Goal: Communication & Community: Answer question/provide support

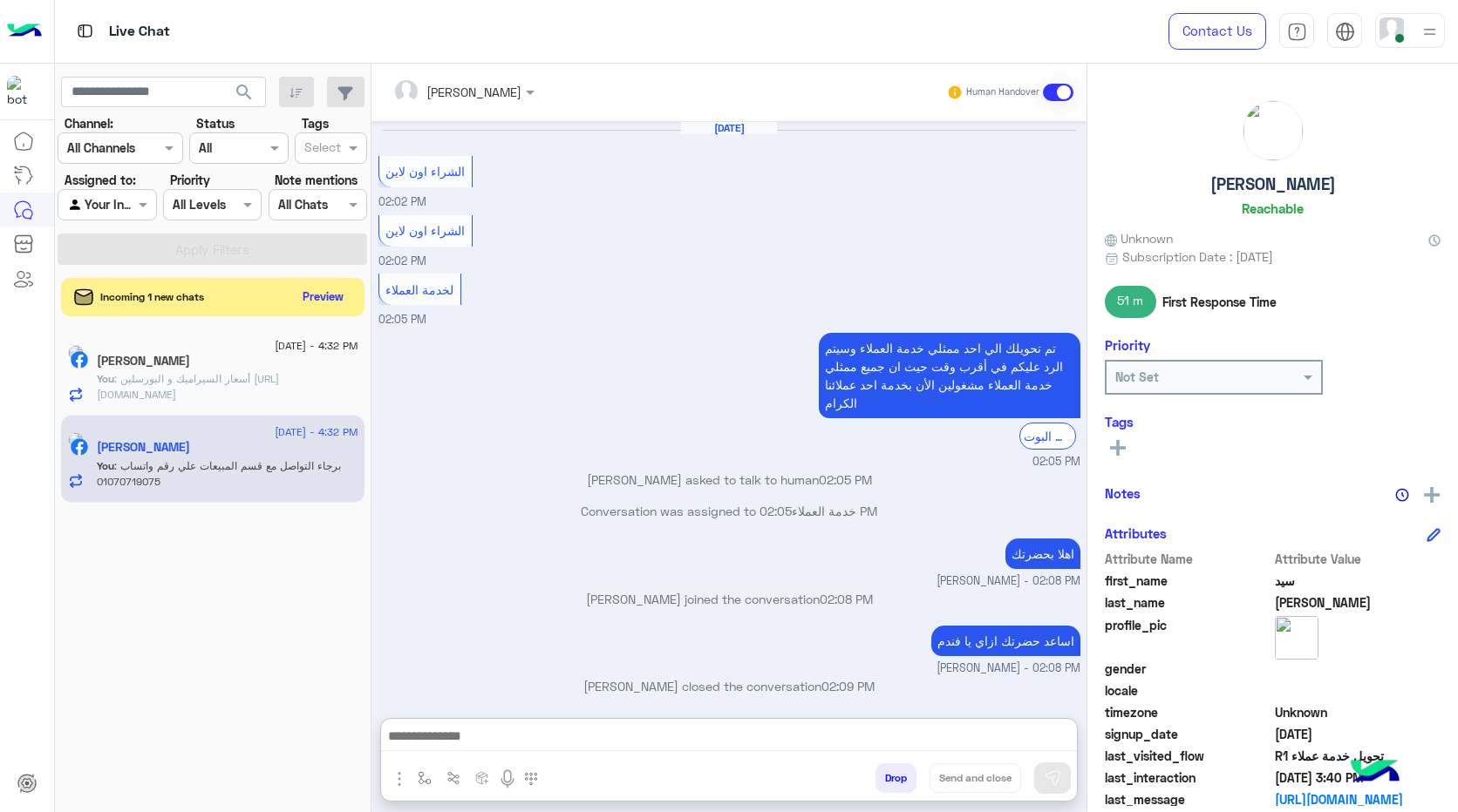
scroll to position [1106, 0]
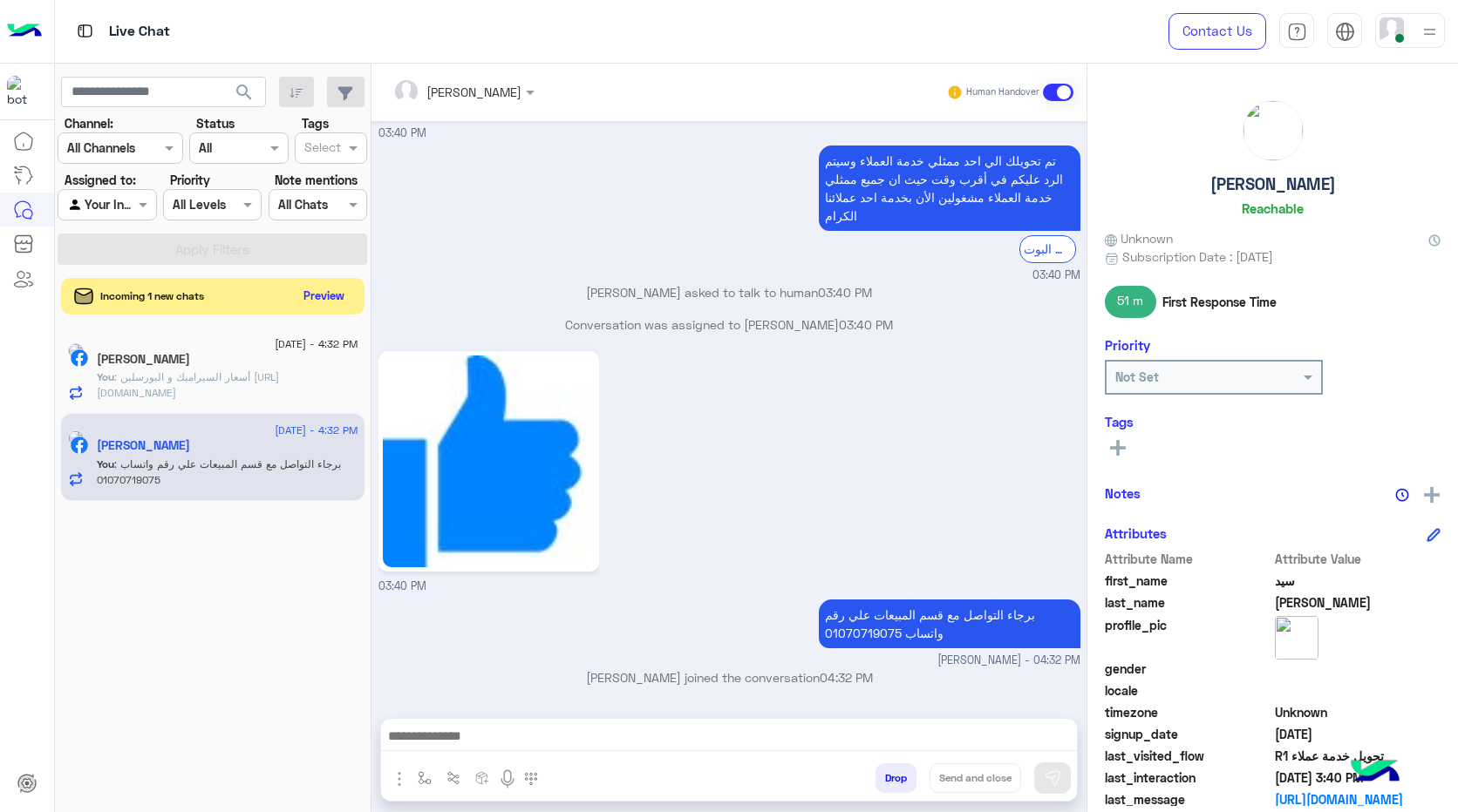
click at [321, 298] on button "Preview" at bounding box center [325, 297] width 54 height 24
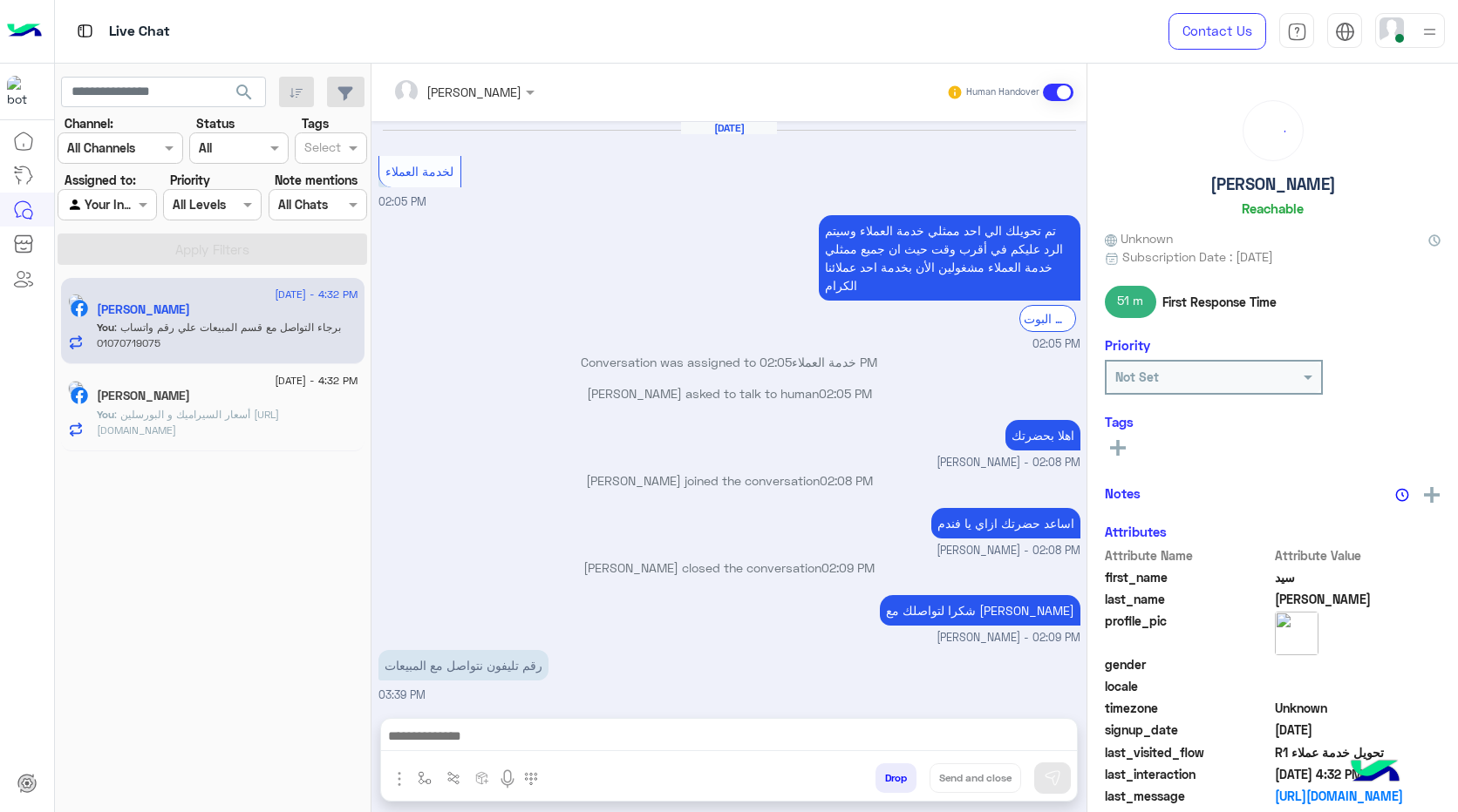
scroll to position [909, 0]
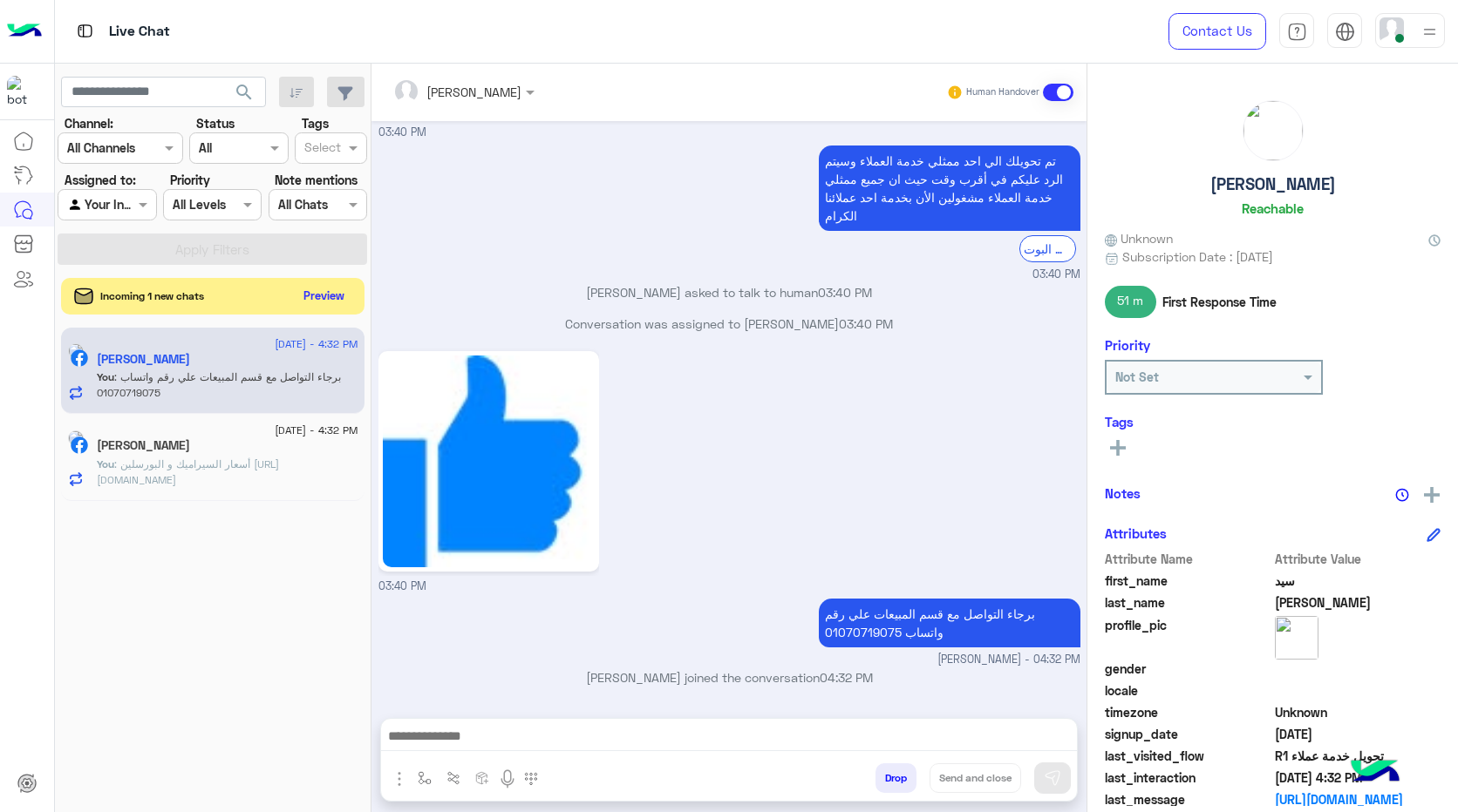
click at [338, 297] on button "Preview" at bounding box center [325, 297] width 54 height 24
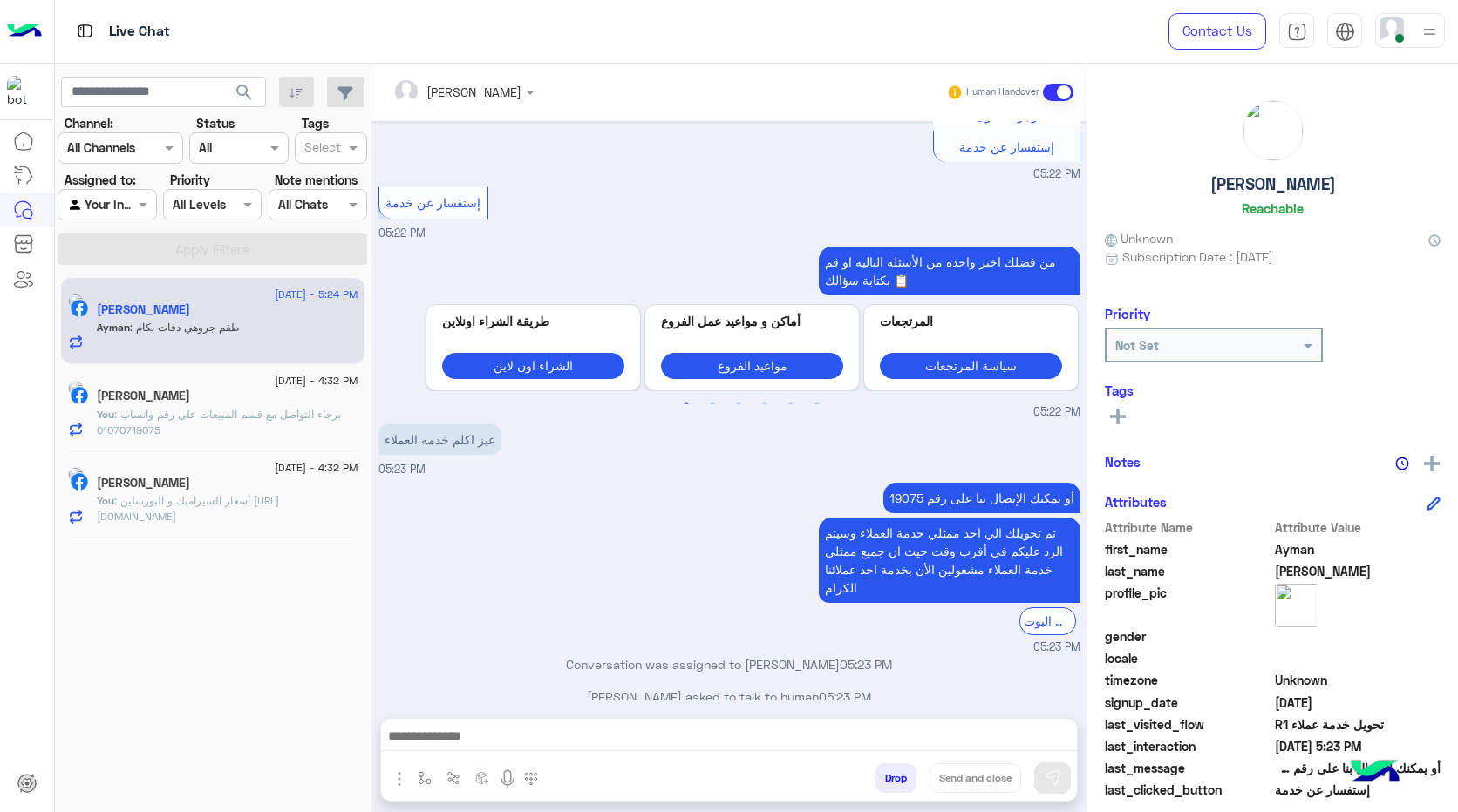
scroll to position [2816, 0]
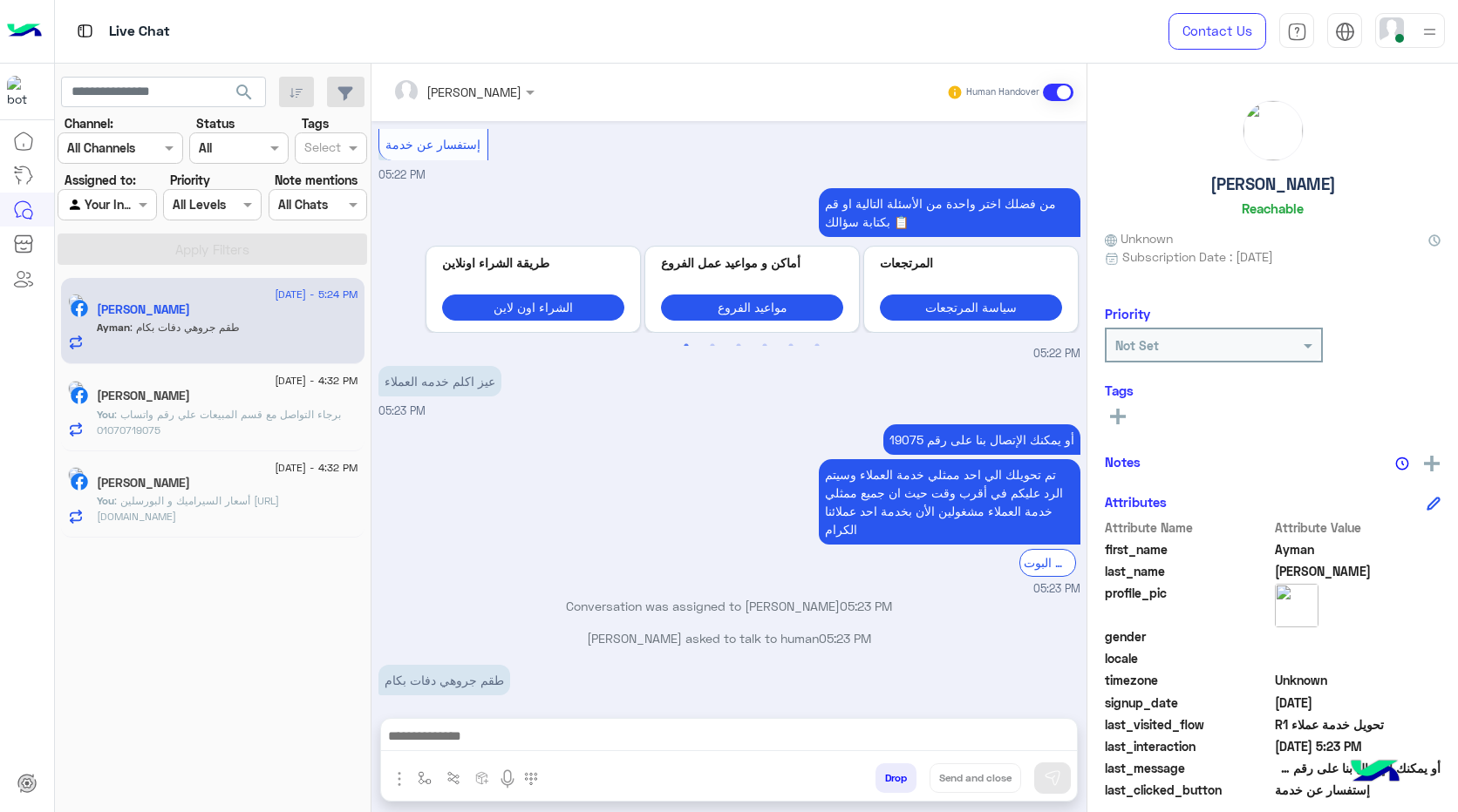
click at [497, 752] on div at bounding box center [729, 741] width 696 height 44
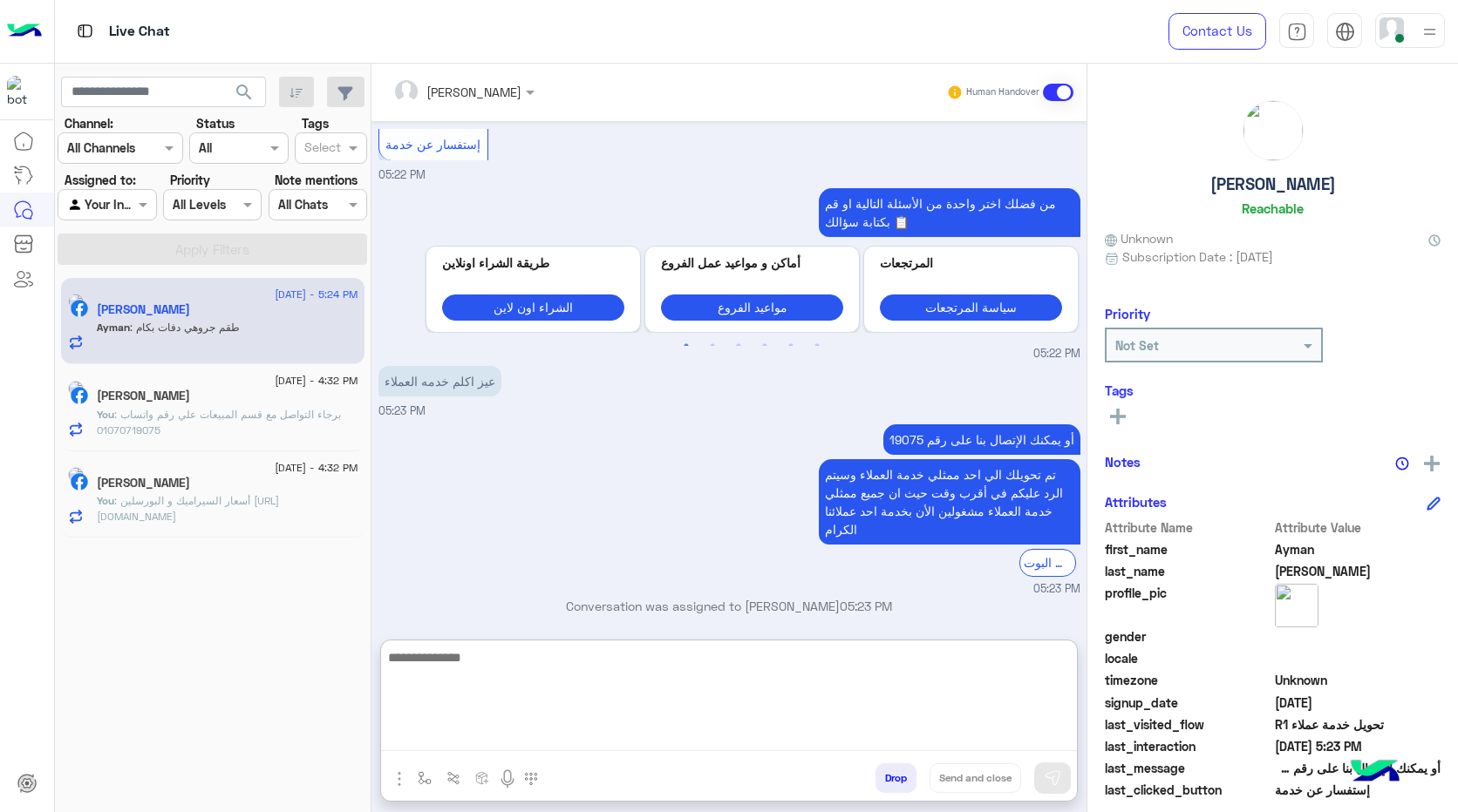
click at [496, 732] on textarea at bounding box center [729, 699] width 696 height 105
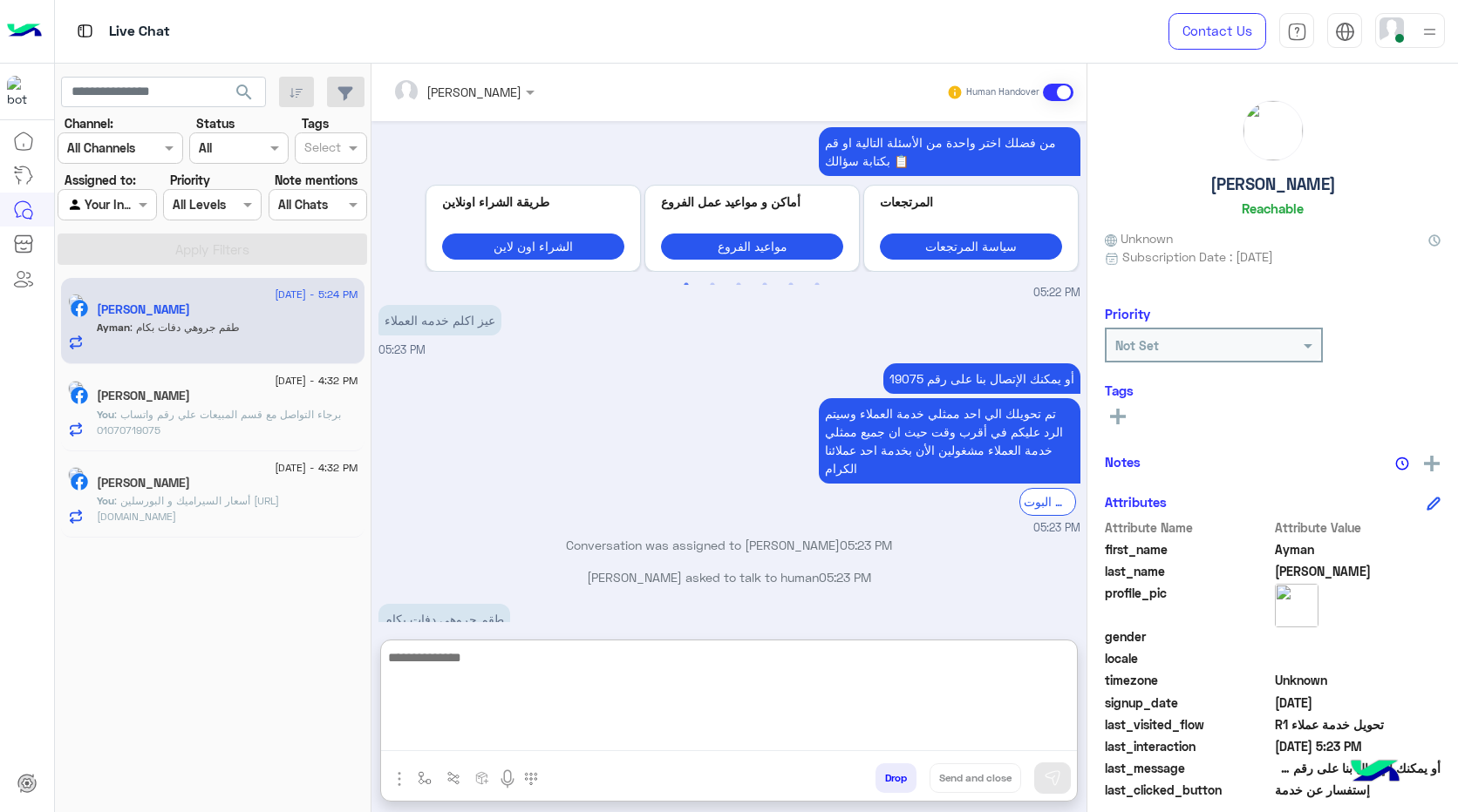
scroll to position [2894, 0]
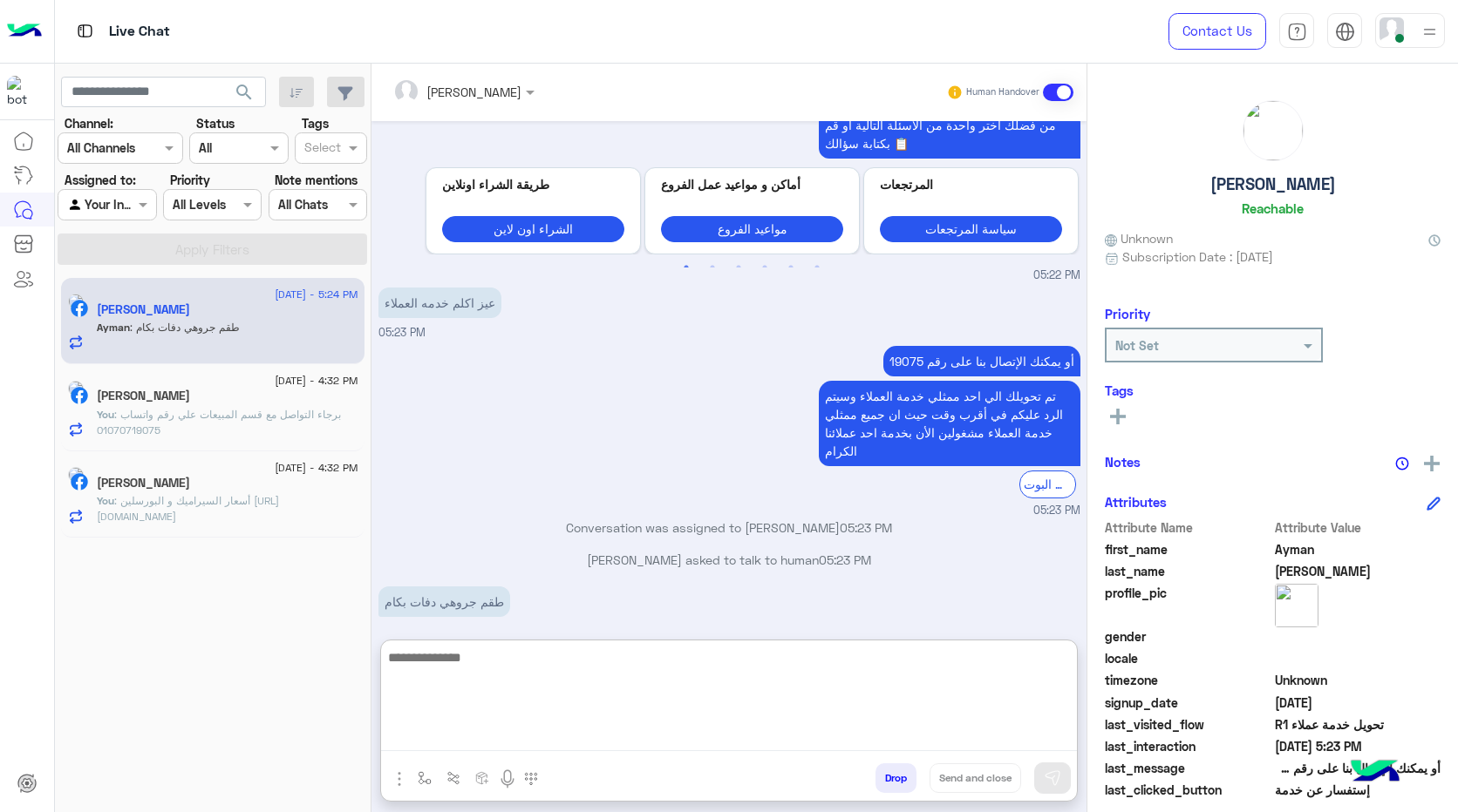
click at [492, 663] on textarea at bounding box center [729, 699] width 696 height 105
paste textarea "**********"
type textarea "**********"
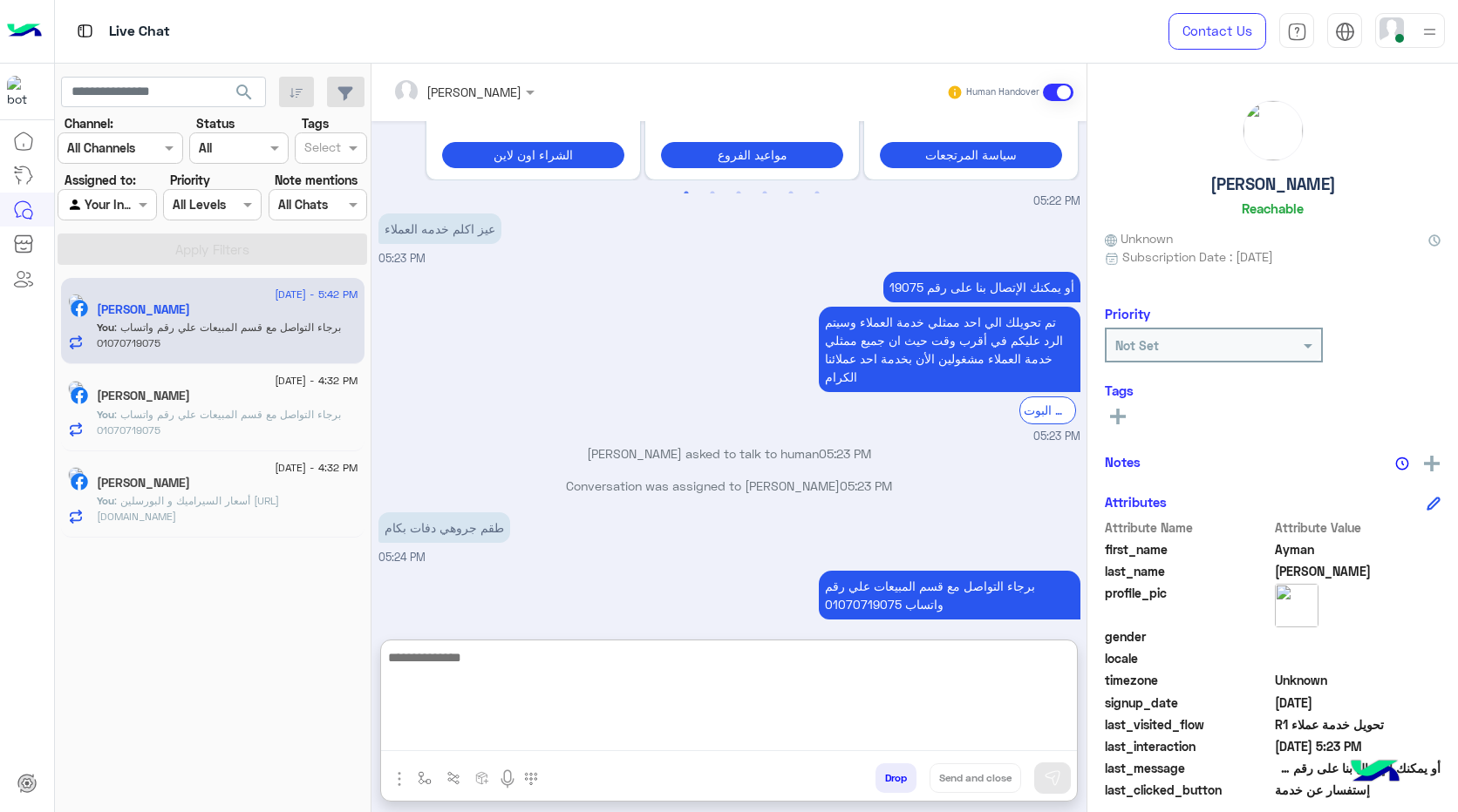
scroll to position [2999, 0]
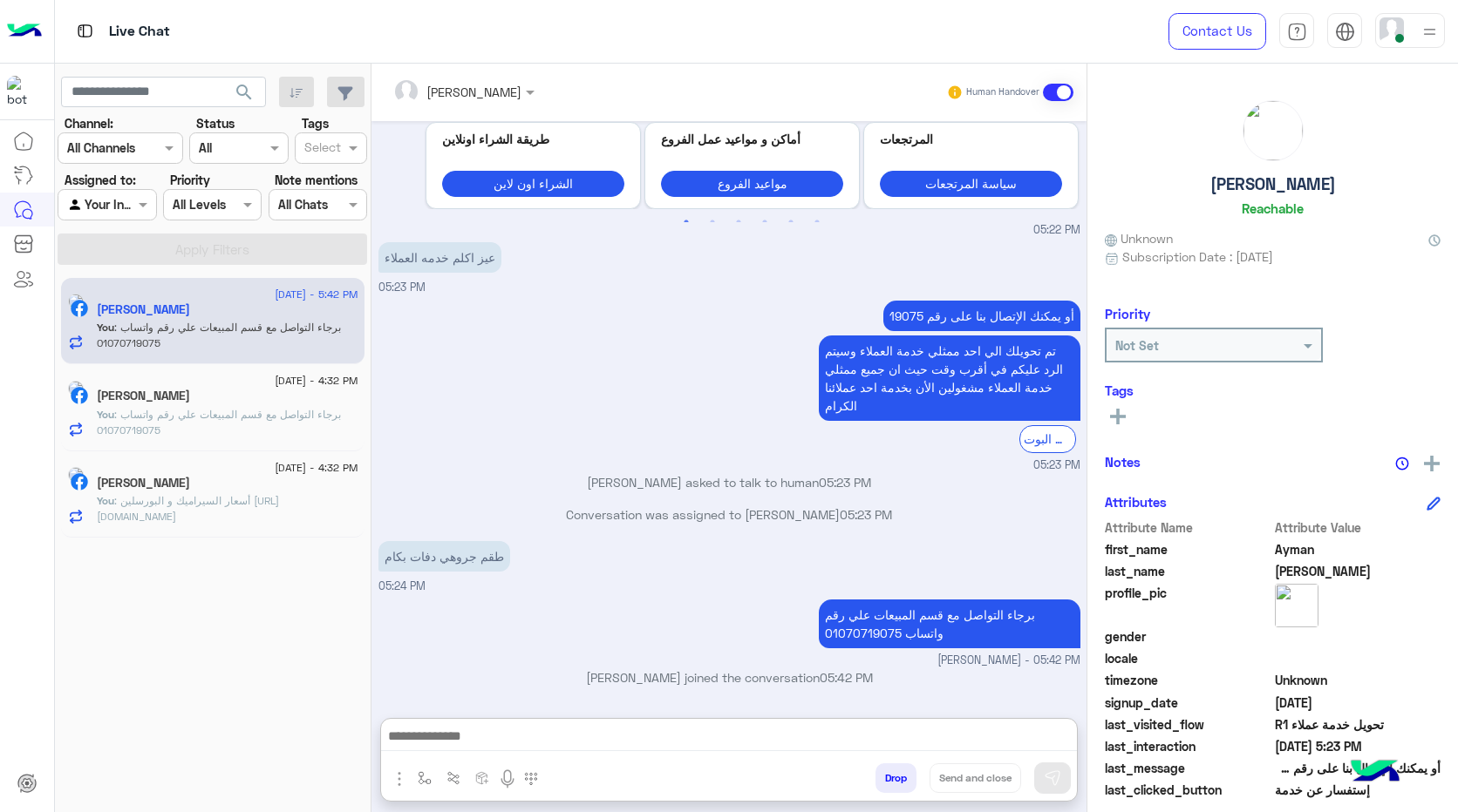
click at [1282, 193] on h5 "[PERSON_NAME]" at bounding box center [1273, 185] width 126 height 20
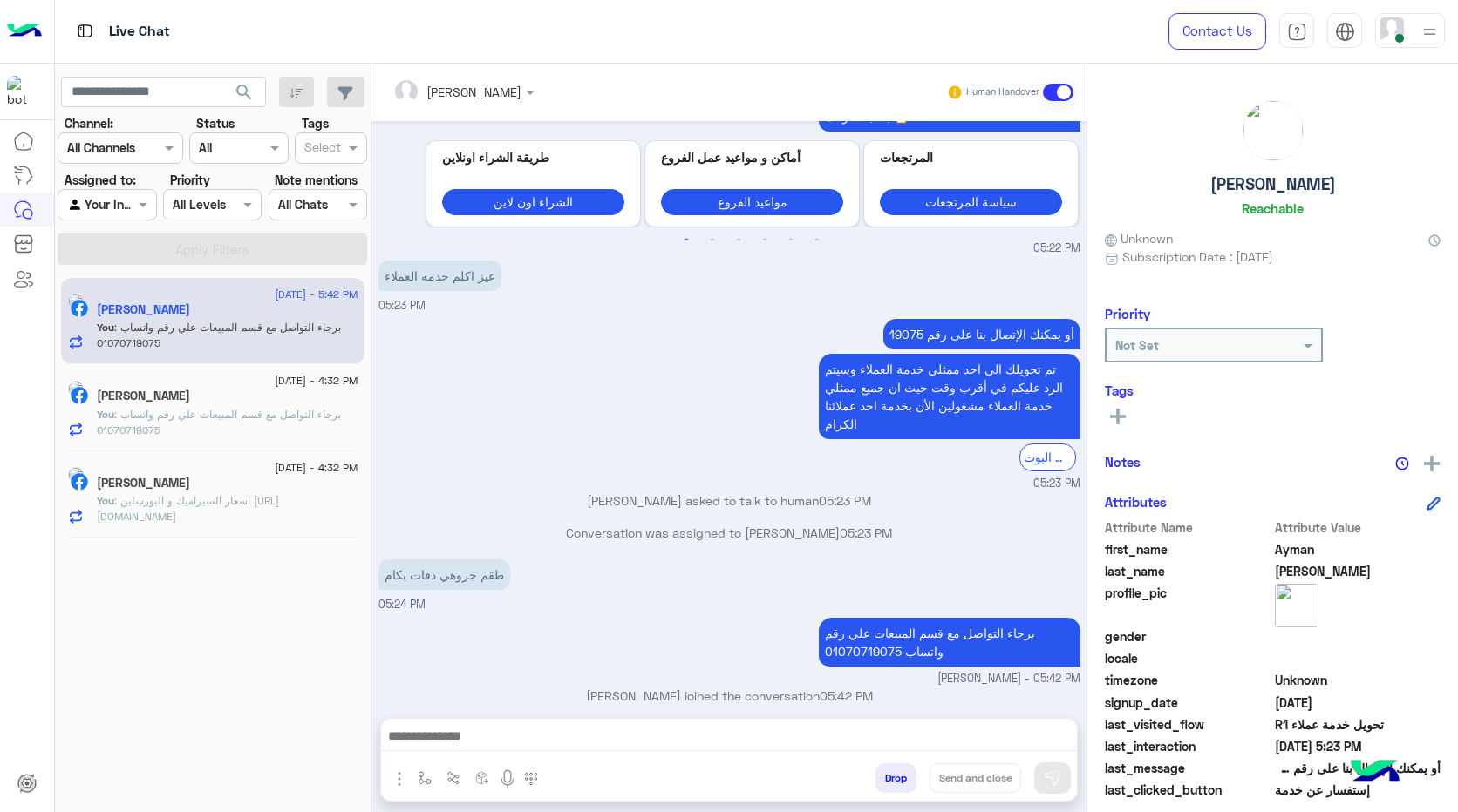
click at [1282, 193] on h5 "[PERSON_NAME]" at bounding box center [1273, 185] width 126 height 20
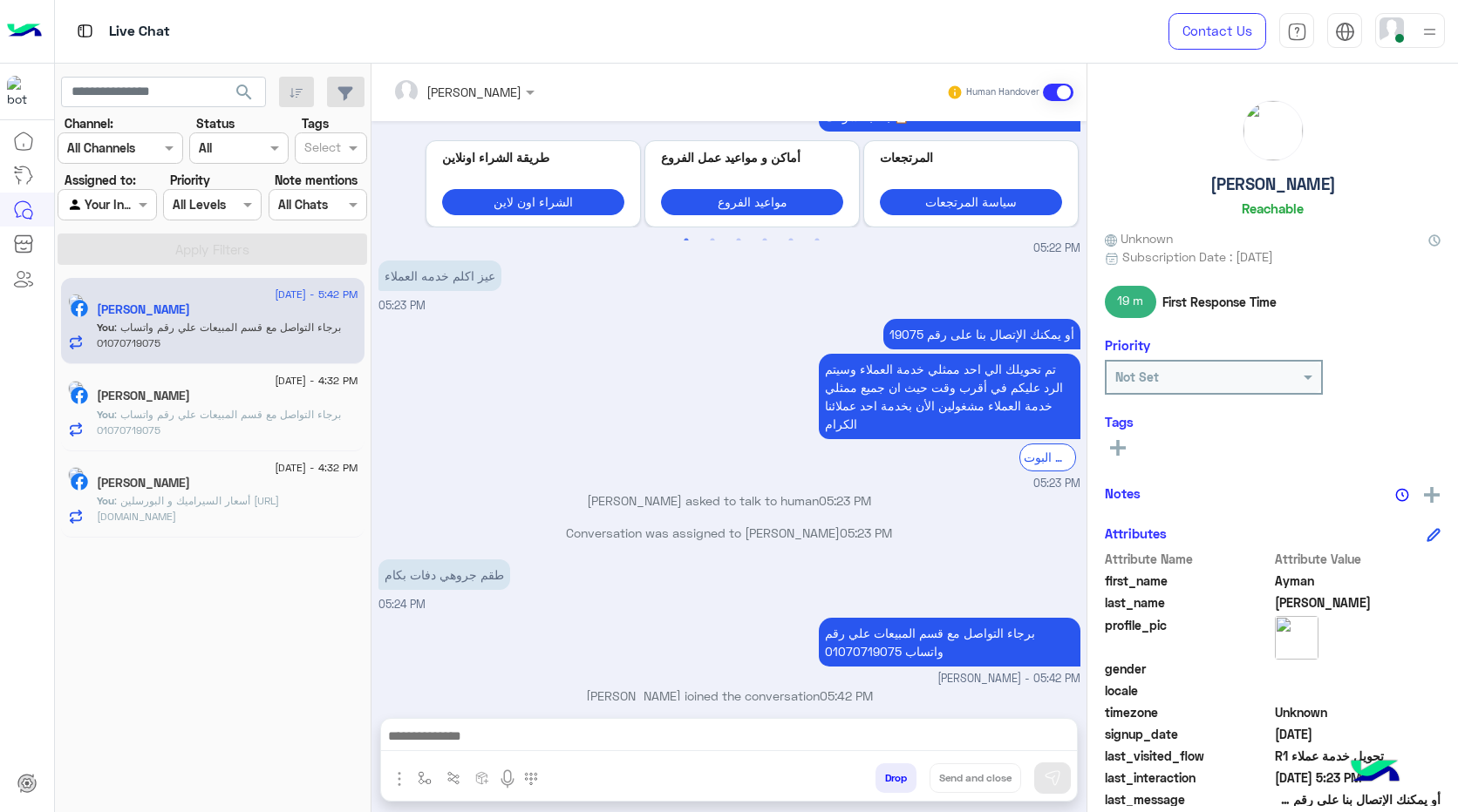
click at [1291, 212] on h6 "Reachable" at bounding box center [1273, 209] width 62 height 16
